Goal: Task Accomplishment & Management: Use online tool/utility

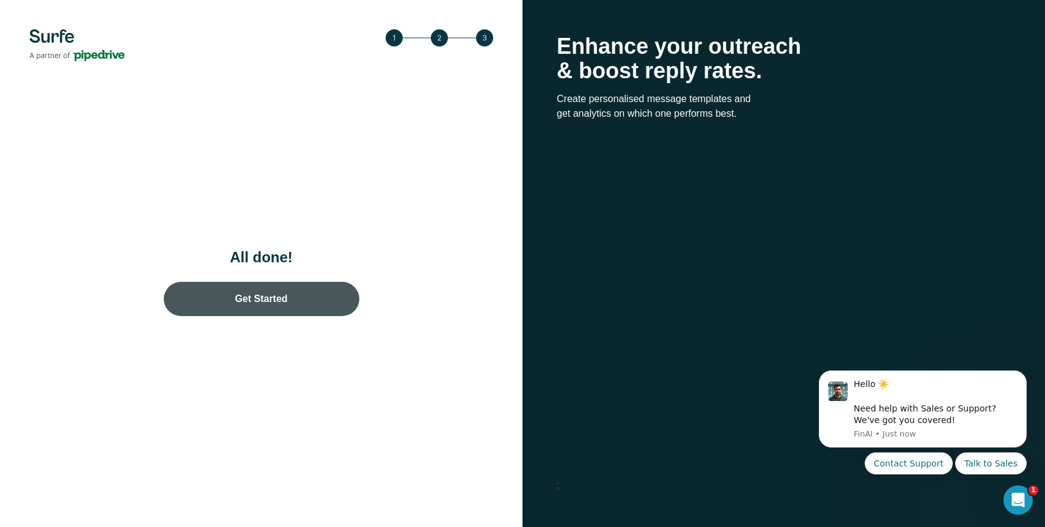
click at [283, 306] on link "Get Started" at bounding box center [261, 299] width 195 height 34
